Goal: Task Accomplishment & Management: Manage account settings

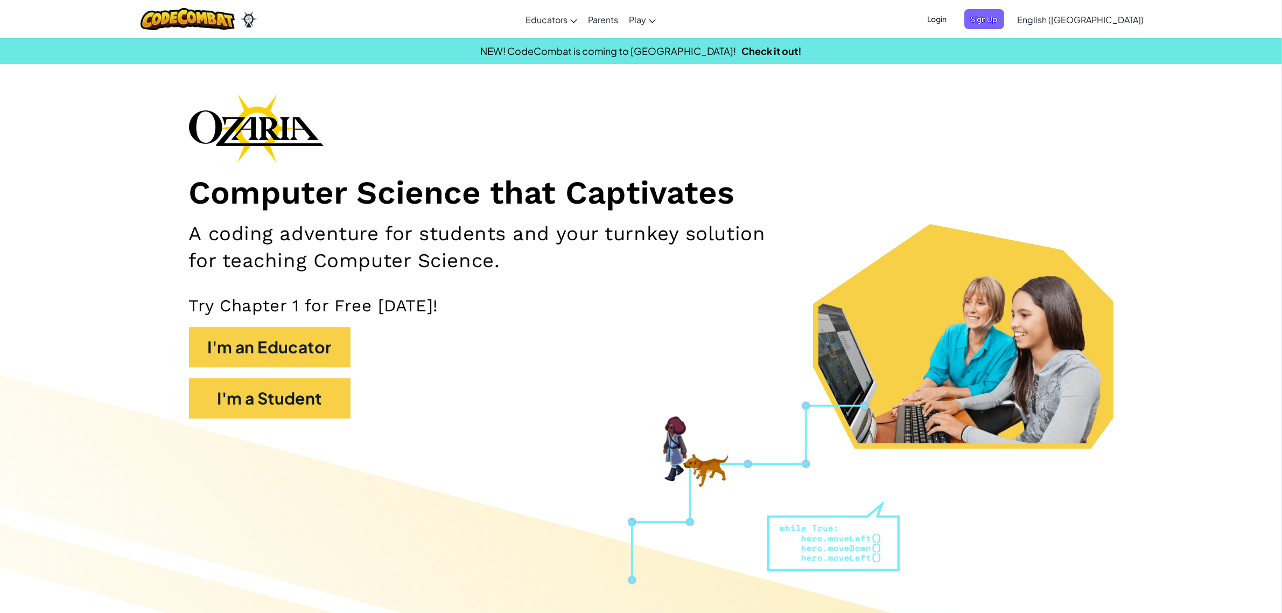
click at [953, 15] on span "Login" at bounding box center [937, 19] width 32 height 20
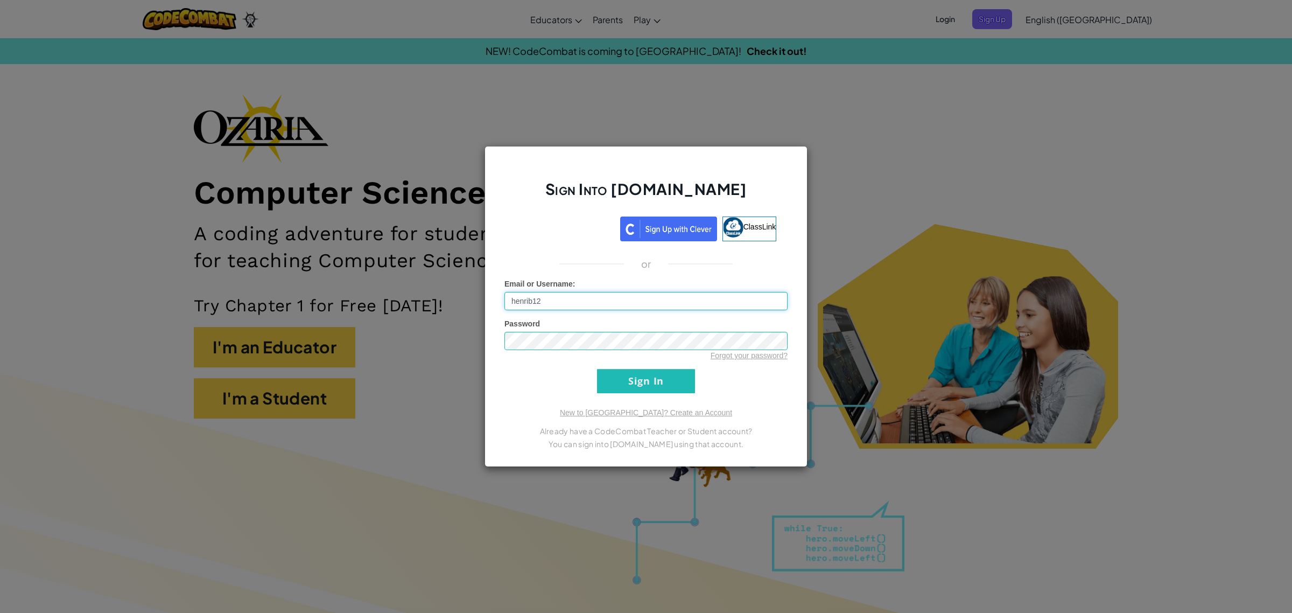
type input "henrib12"
click at [597, 369] on input "Sign In" at bounding box center [646, 381] width 98 height 24
drag, startPoint x: 513, startPoint y: 415, endPoint x: 547, endPoint y: 413, distance: 34.5
click at [528, 414] on div "New to [GEOGRAPHIC_DATA]? Create an Account Already have a CodeCombat Teacher o…" at bounding box center [645, 428] width 283 height 43
click at [666, 380] on input "Sign In" at bounding box center [646, 381] width 98 height 24
